Goal: Information Seeking & Learning: Learn about a topic

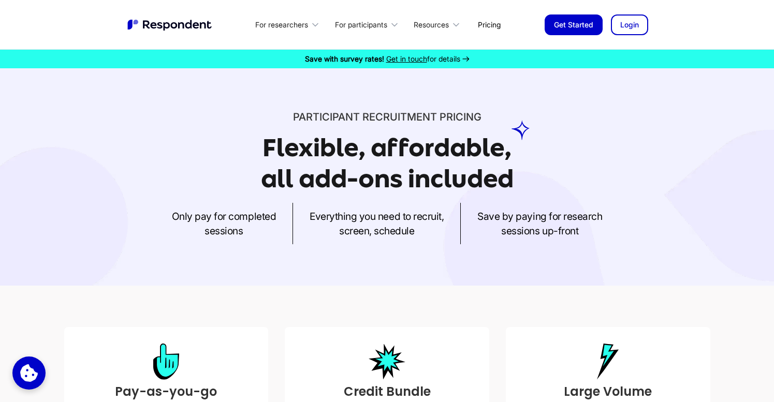
click at [580, 24] on link "Get Started" at bounding box center [574, 24] width 58 height 21
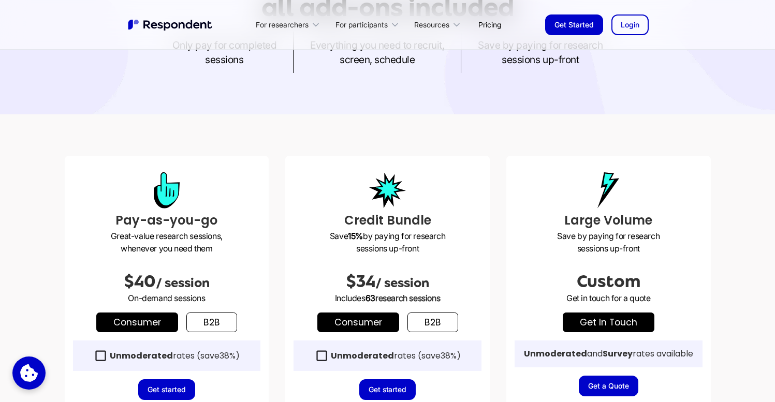
scroll to position [261, 0]
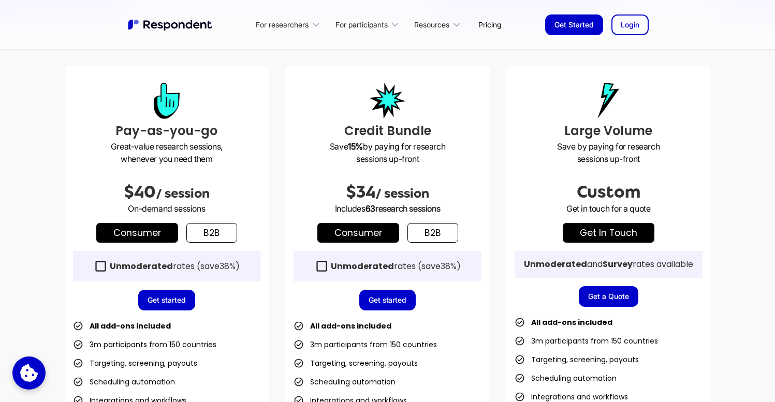
click at [218, 241] on link "b2b" at bounding box center [211, 233] width 51 height 20
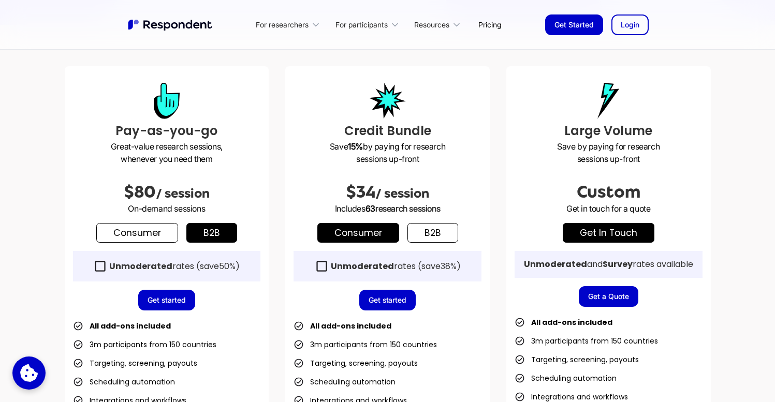
click at [167, 231] on link "Consumer" at bounding box center [137, 233] width 82 height 20
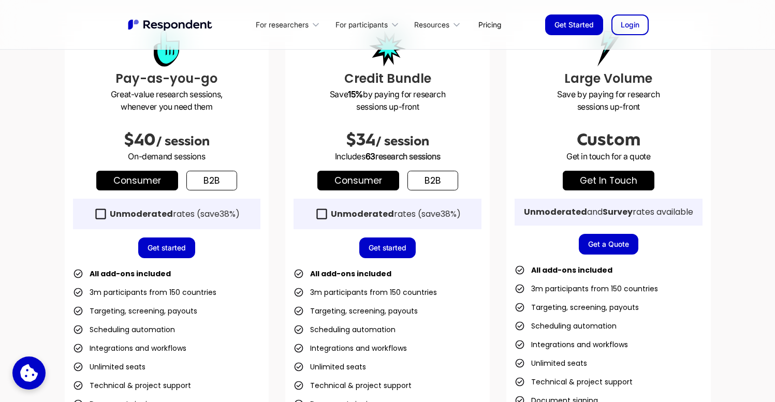
scroll to position [314, 0]
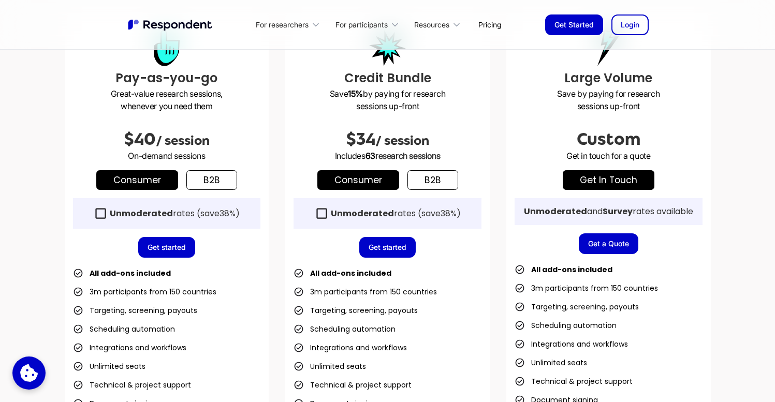
click at [171, 247] on link "Get started" at bounding box center [166, 247] width 57 height 21
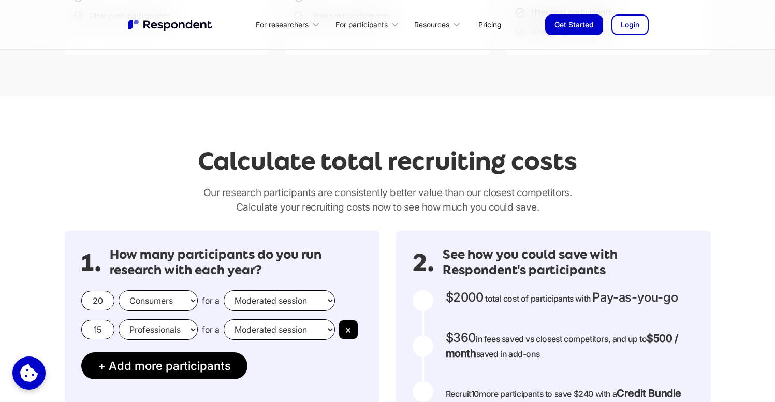
scroll to position [796, 0]
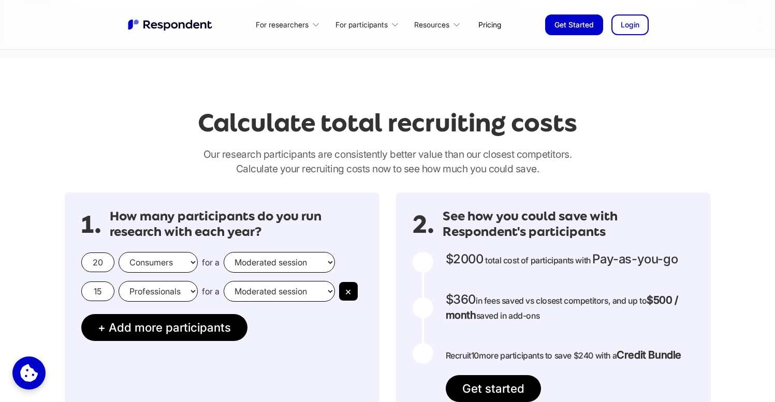
click at [171, 266] on select "Consumers Professionals" at bounding box center [158, 262] width 79 height 21
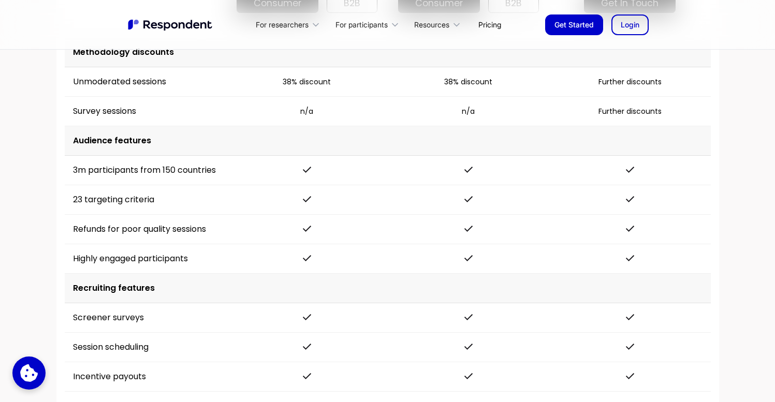
scroll to position [1460, 0]
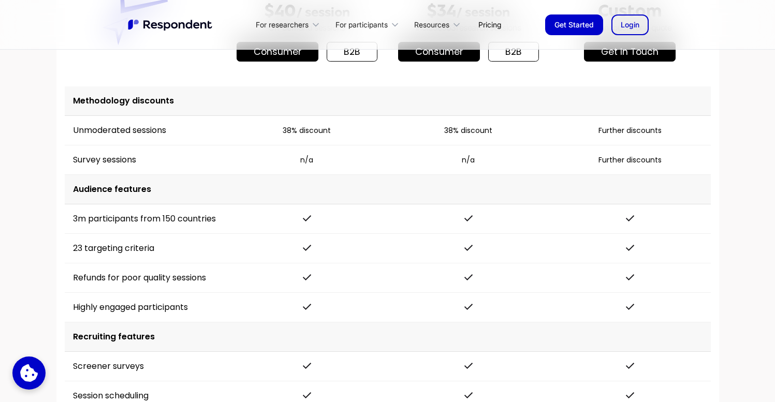
click at [141, 253] on td "23 targeting criteria" at bounding box center [145, 249] width 161 height 30
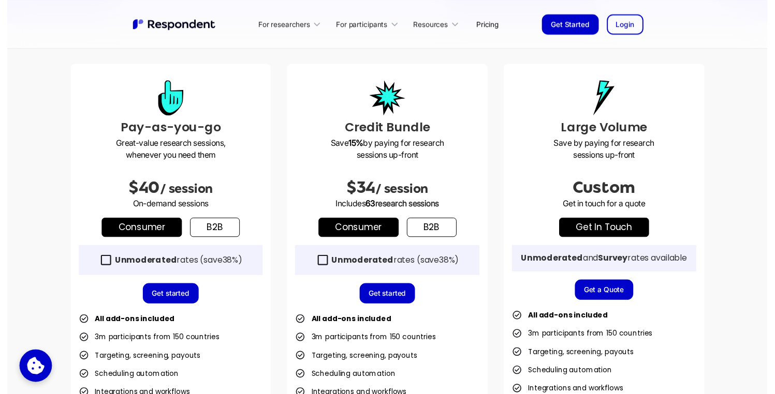
scroll to position [256, 0]
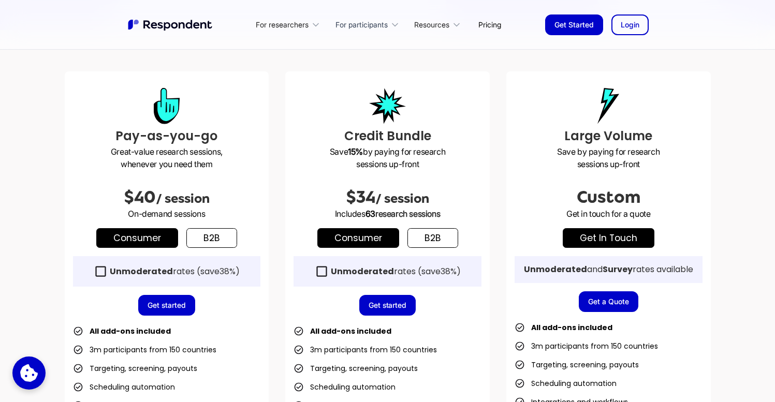
click at [372, 26] on div "For participants" at bounding box center [361, 25] width 52 height 10
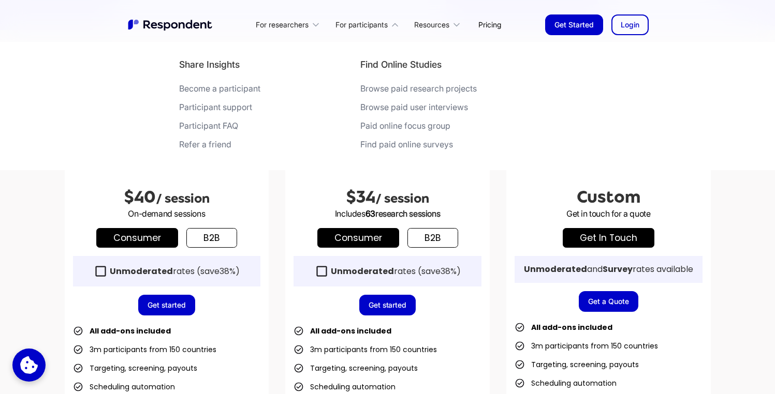
click at [400, 88] on div "Browse paid research projects" at bounding box center [418, 88] width 116 height 10
